Goal: Browse casually

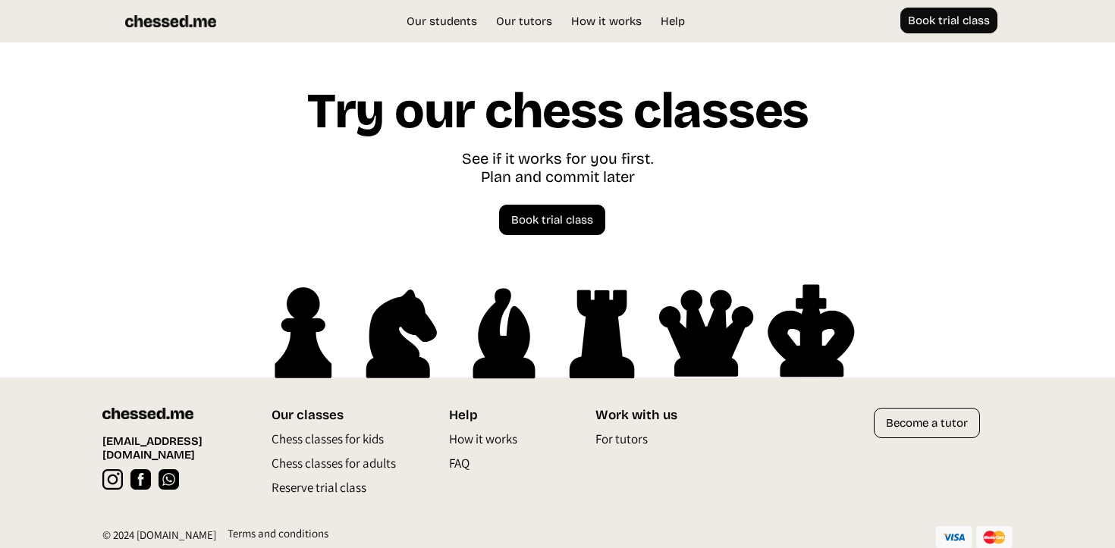
scroll to position [4327, 0]
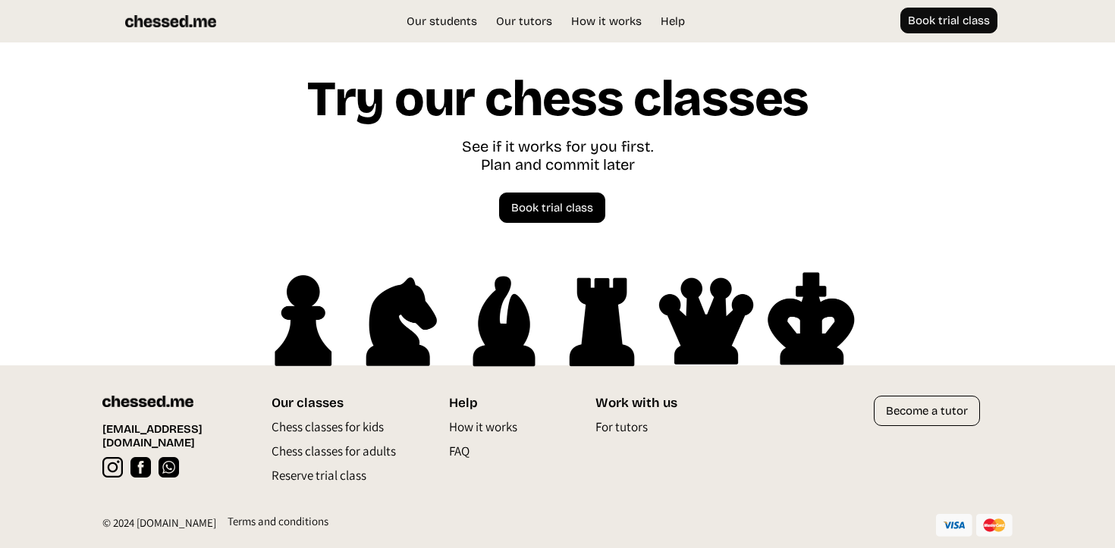
click at [378, 450] on p "Chess classes for adults" at bounding box center [334, 455] width 124 height 24
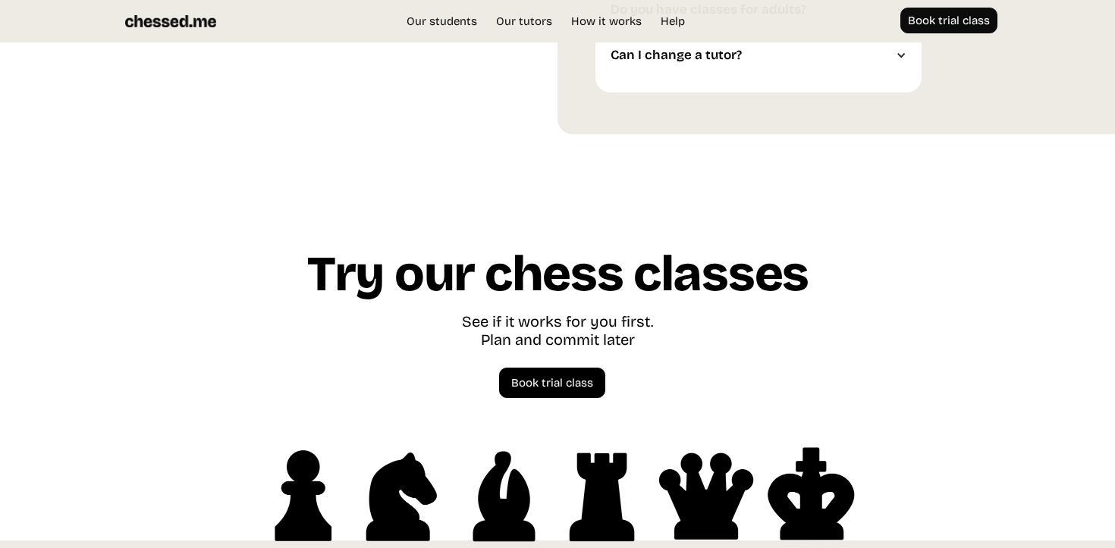
scroll to position [4194, 0]
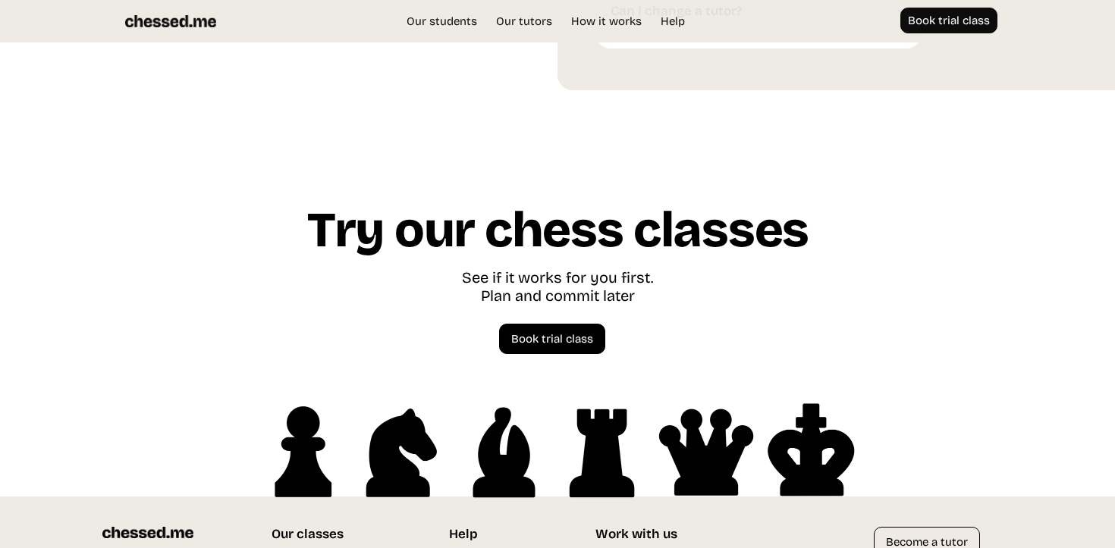
click at [152, 21] on img at bounding box center [170, 21] width 91 height 27
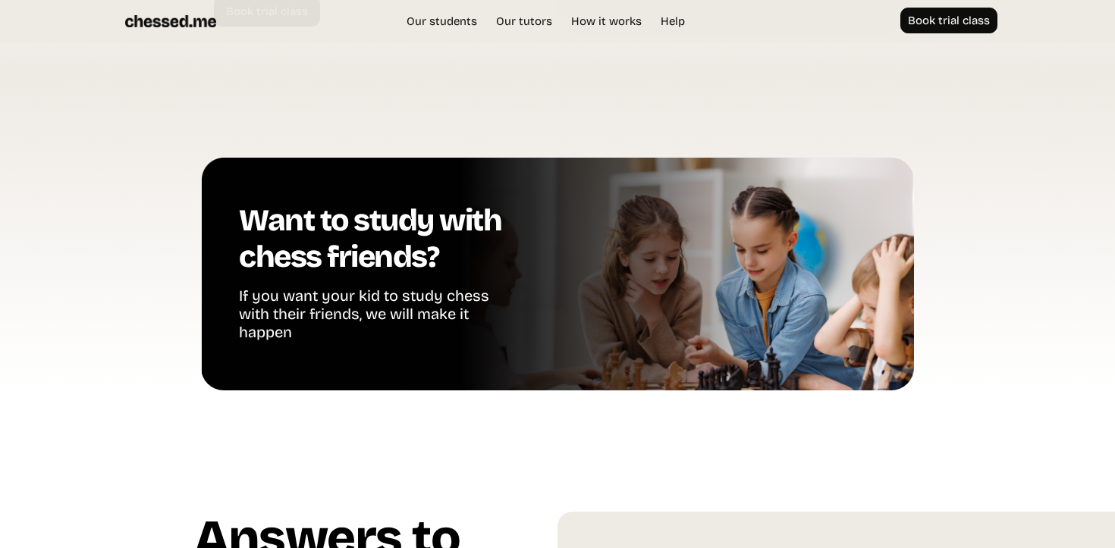
scroll to position [4327, 0]
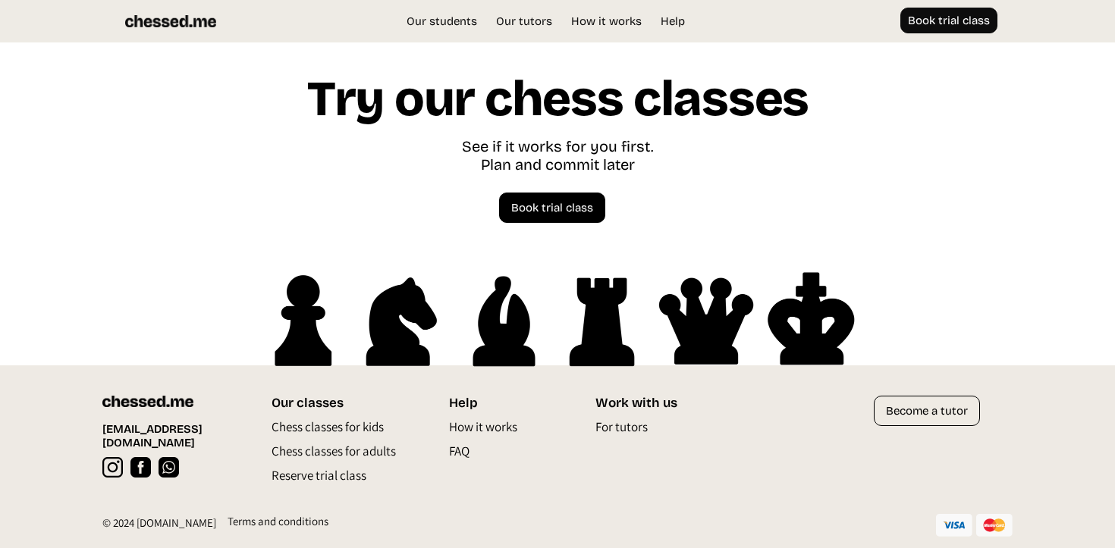
click at [267, 518] on div "Terms and conditions" at bounding box center [278, 525] width 101 height 23
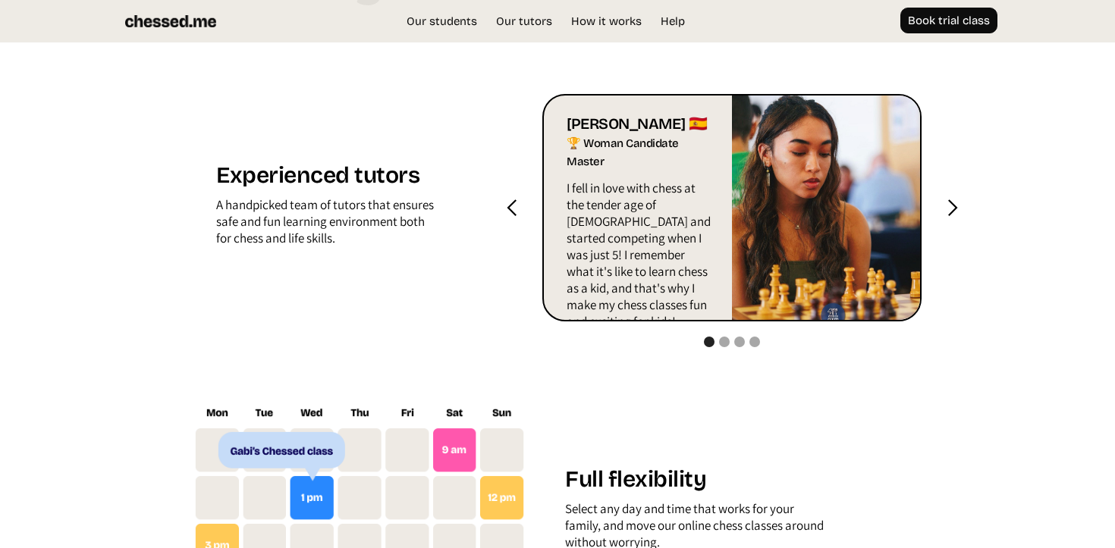
scroll to position [1634, 0]
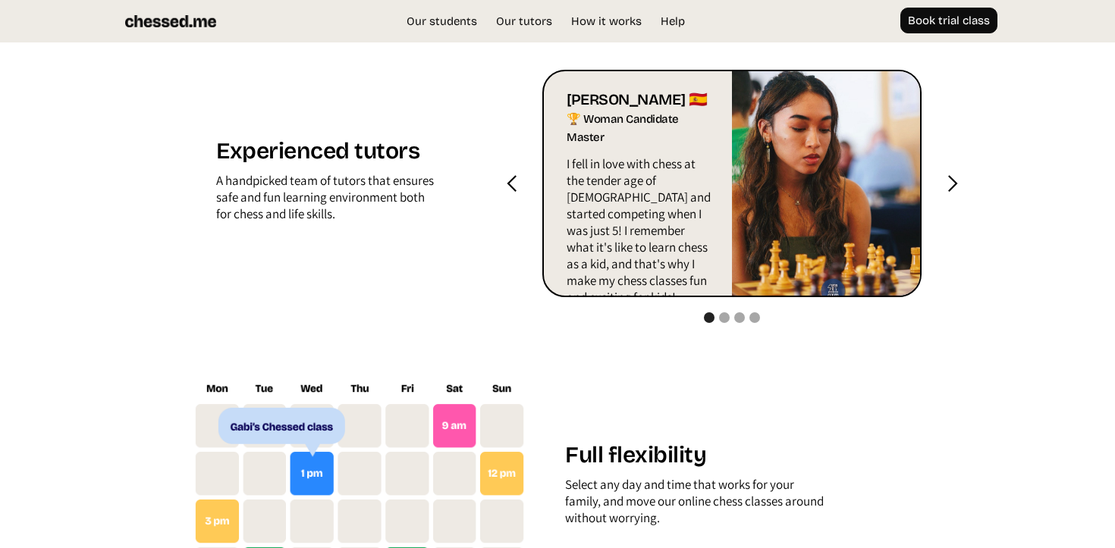
click at [947, 181] on div "next slide" at bounding box center [952, 183] width 19 height 19
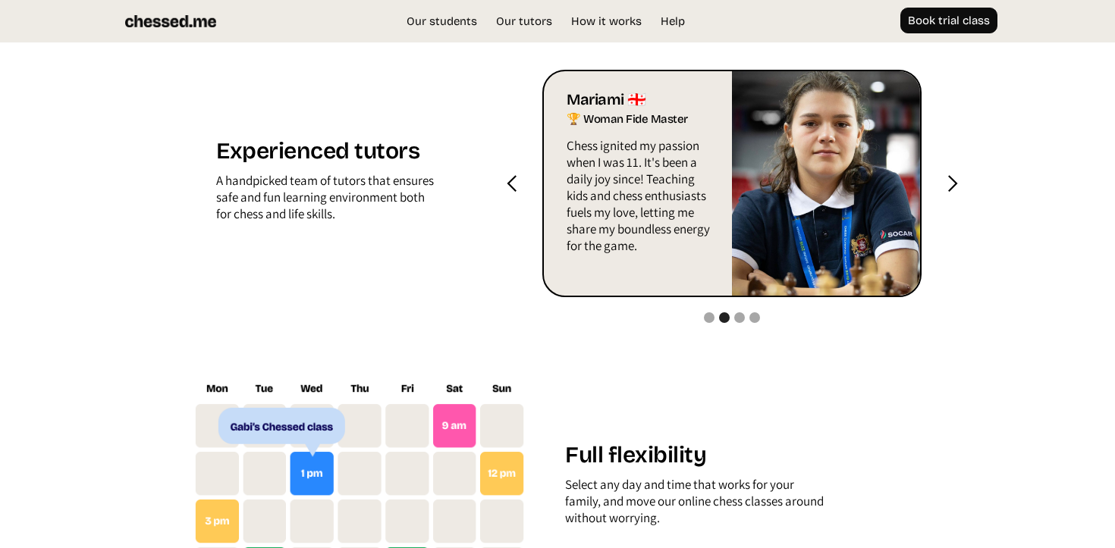
click at [947, 181] on div "next slide" at bounding box center [952, 183] width 19 height 19
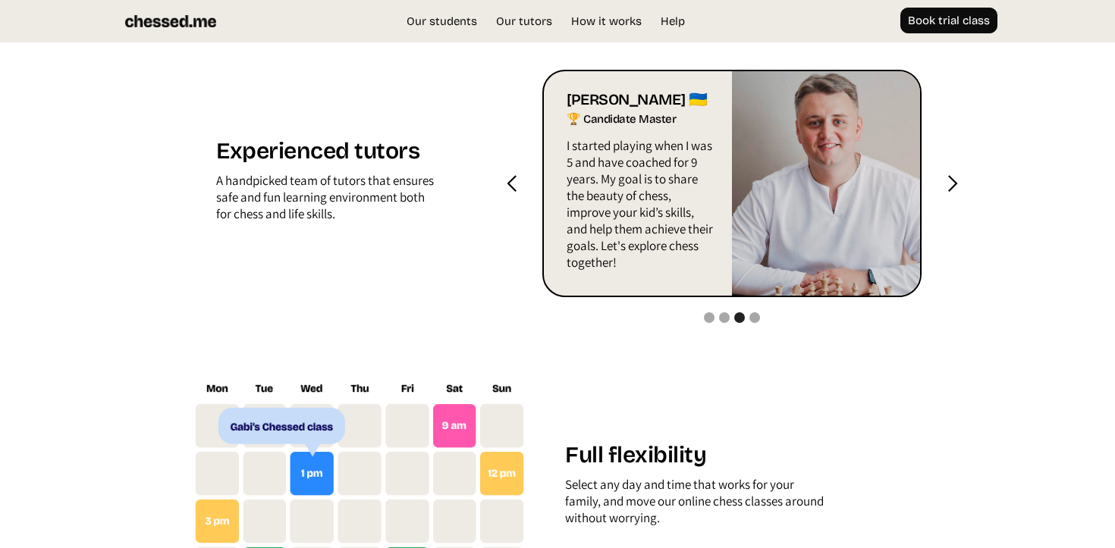
click at [947, 181] on div "next slide" at bounding box center [952, 183] width 19 height 19
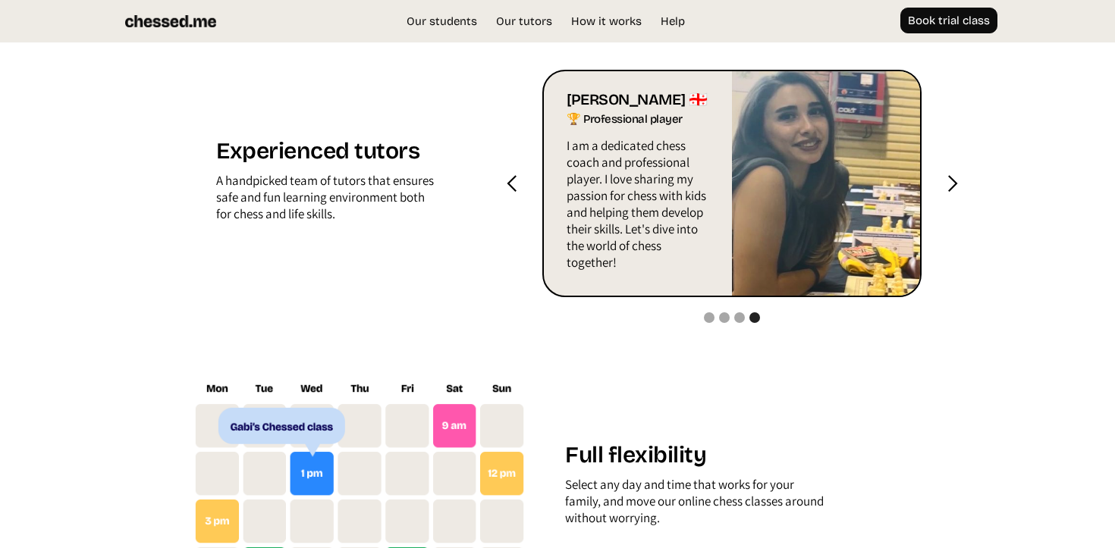
click at [947, 181] on div "next slide" at bounding box center [952, 183] width 19 height 19
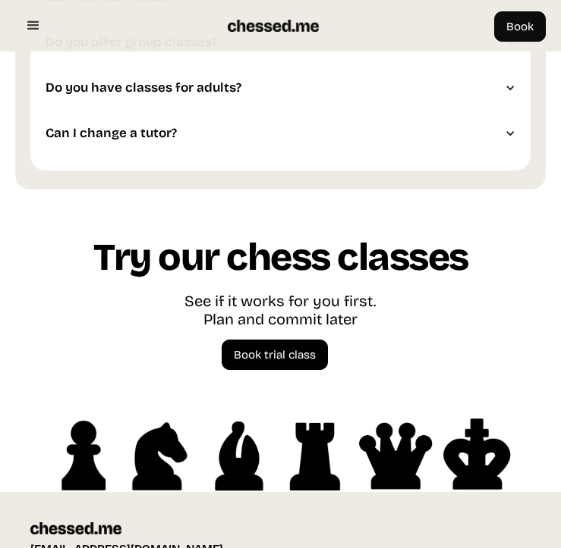
scroll to position [5337, 0]
